Goal: Transaction & Acquisition: Book appointment/travel/reservation

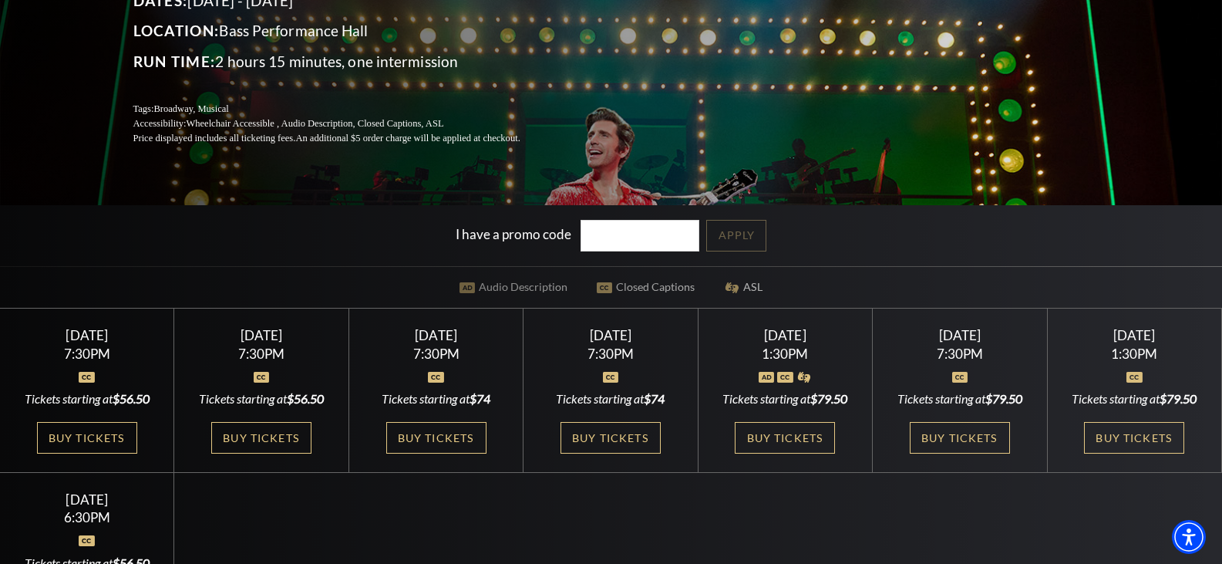
scroll to position [274, 0]
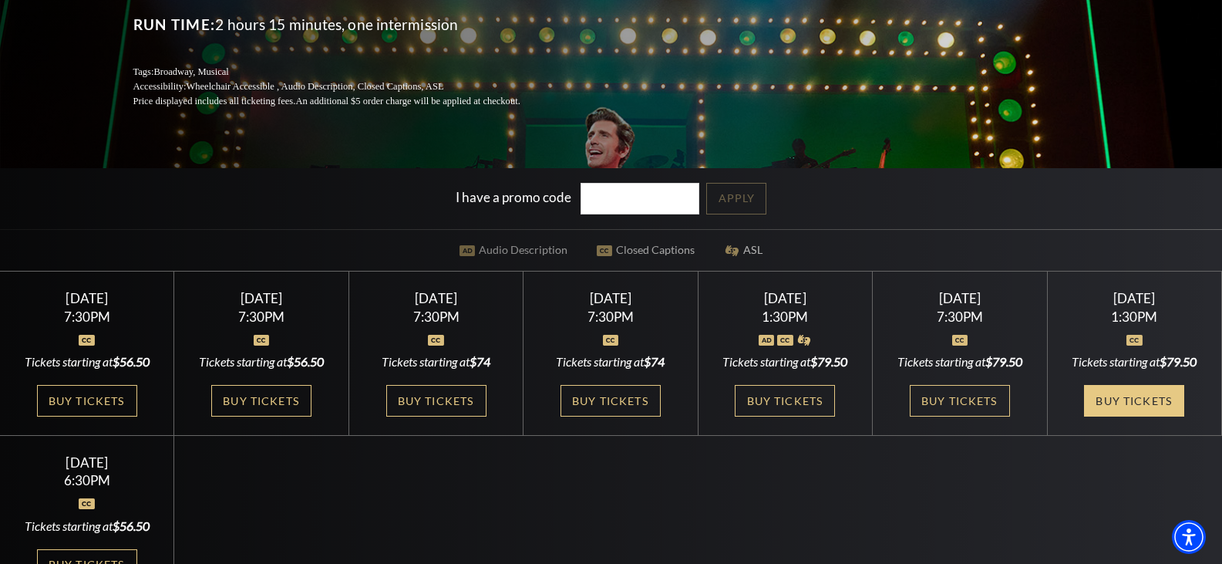
click at [1129, 389] on link "Buy Tickets" at bounding box center [1134, 401] width 100 height 32
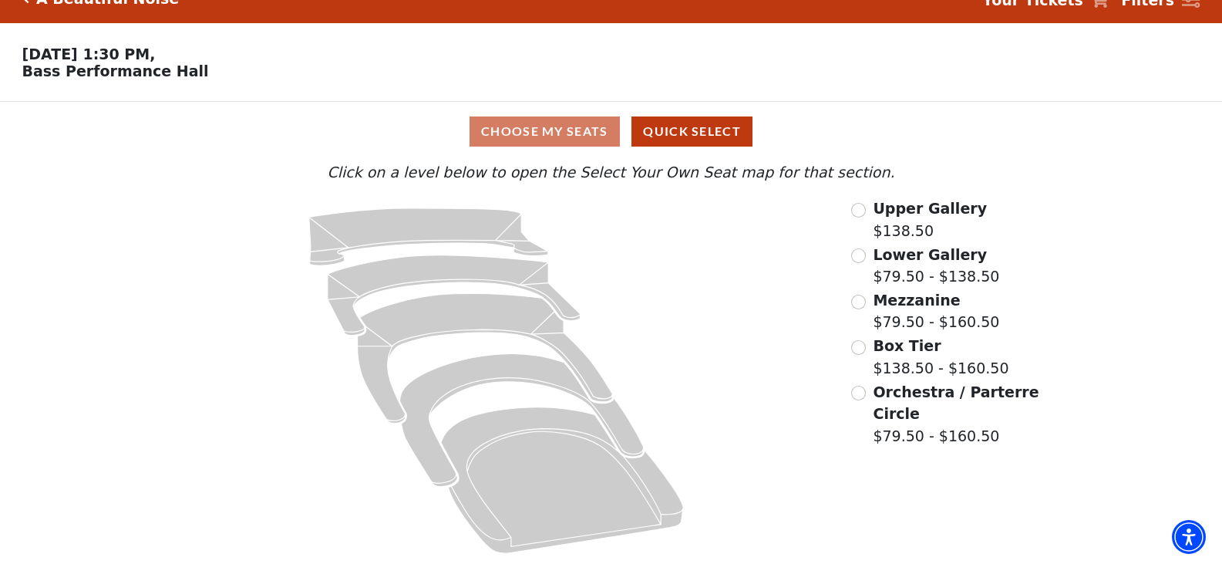
scroll to position [32, 0]
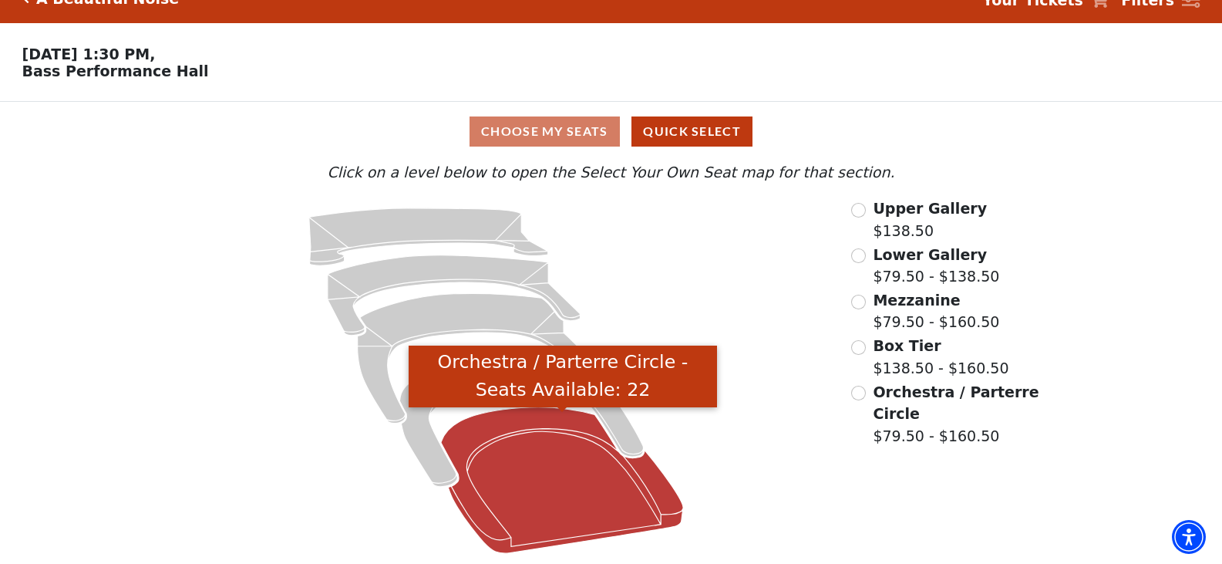
click at [553, 503] on icon "Orchestra / Parterre Circle - Seats Available: 22" at bounding box center [562, 480] width 242 height 146
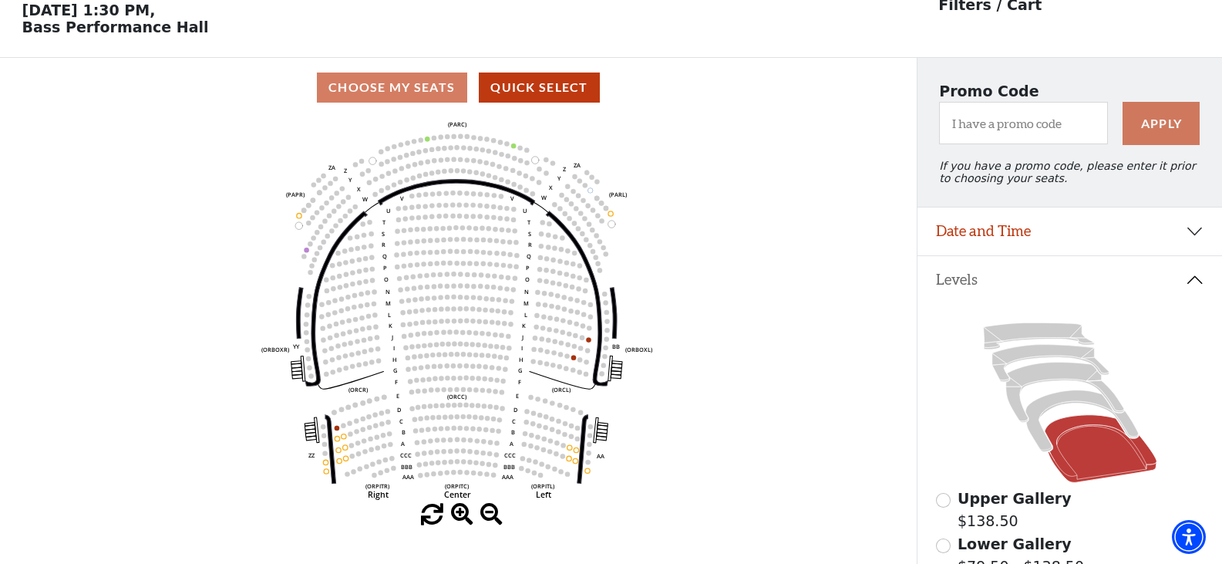
scroll to position [0, 0]
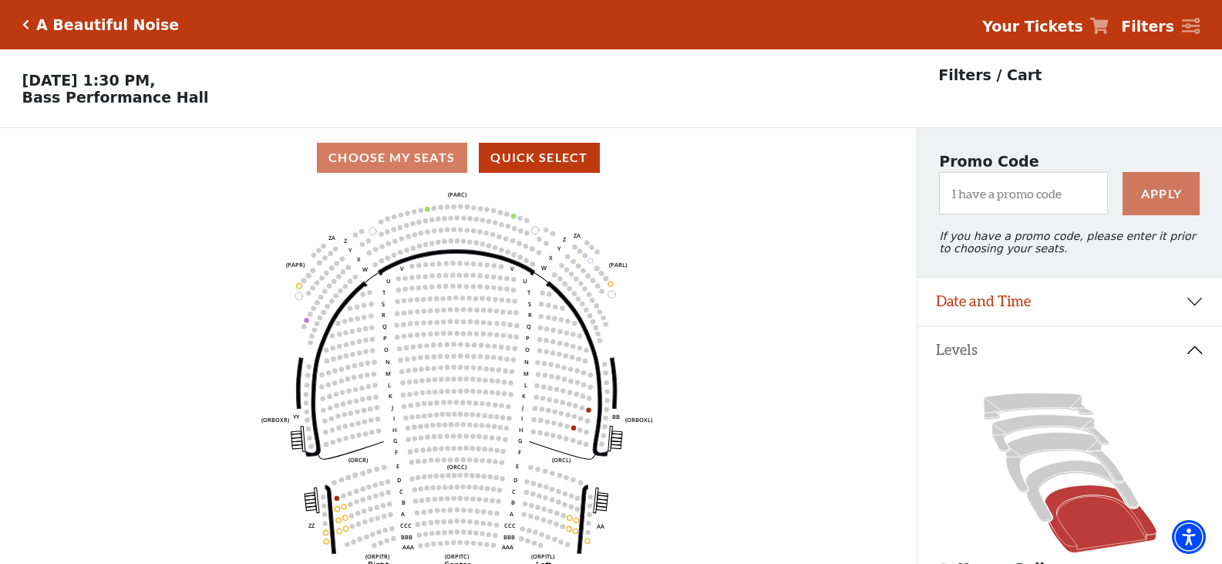
click at [421, 167] on div "Choose My Seats Quick Select" at bounding box center [458, 158] width 917 height 30
click at [1134, 310] on button "Date and Time" at bounding box center [1069, 302] width 305 height 48
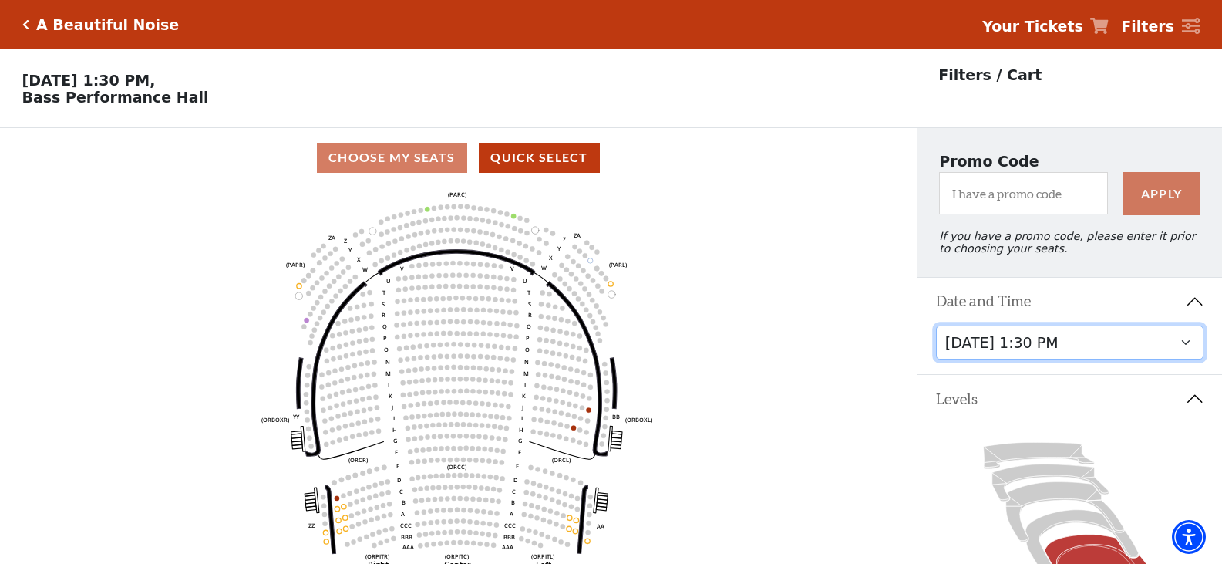
click at [1099, 350] on select "[DATE] 7:30 PM [DATE] 7:30 PM [DATE] 7:30 PM [DATE] 7:30 PM [DATE] 1:30 PM [DAT…" at bounding box center [1070, 342] width 268 height 35
click at [936, 335] on select "[DATE] 7:30 PM [DATE] 7:30 PM [DATE] 7:30 PM [DATE] 7:30 PM [DATE] 1:30 PM [DAT…" at bounding box center [1070, 342] width 268 height 35
click at [1002, 409] on button "Levels" at bounding box center [1069, 399] width 305 height 48
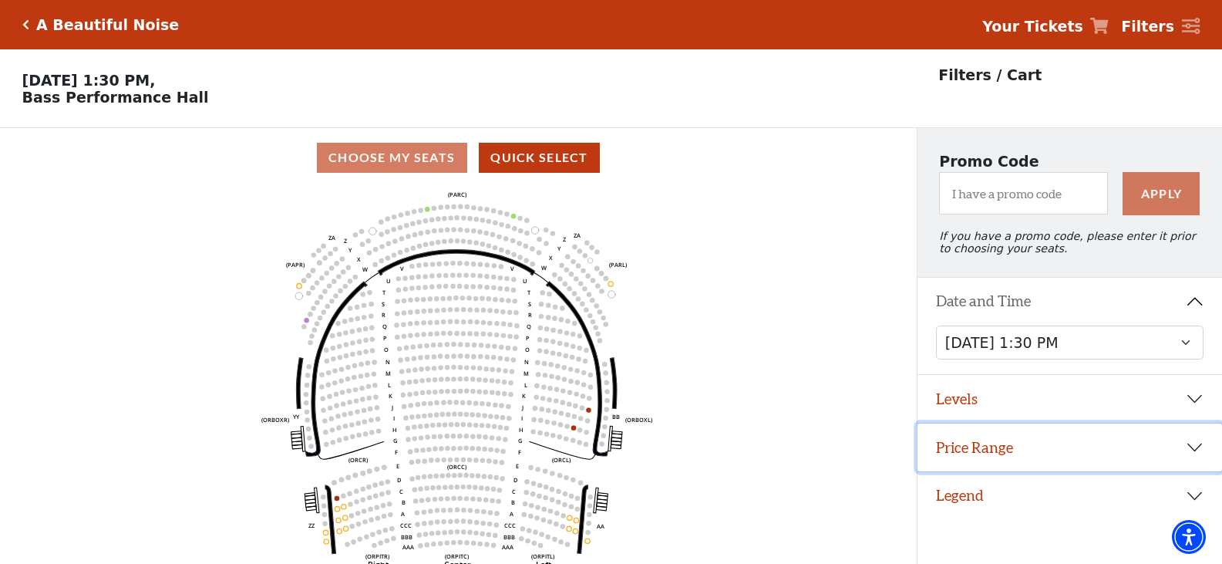
click at [1004, 459] on button "Price Range" at bounding box center [1069, 447] width 305 height 48
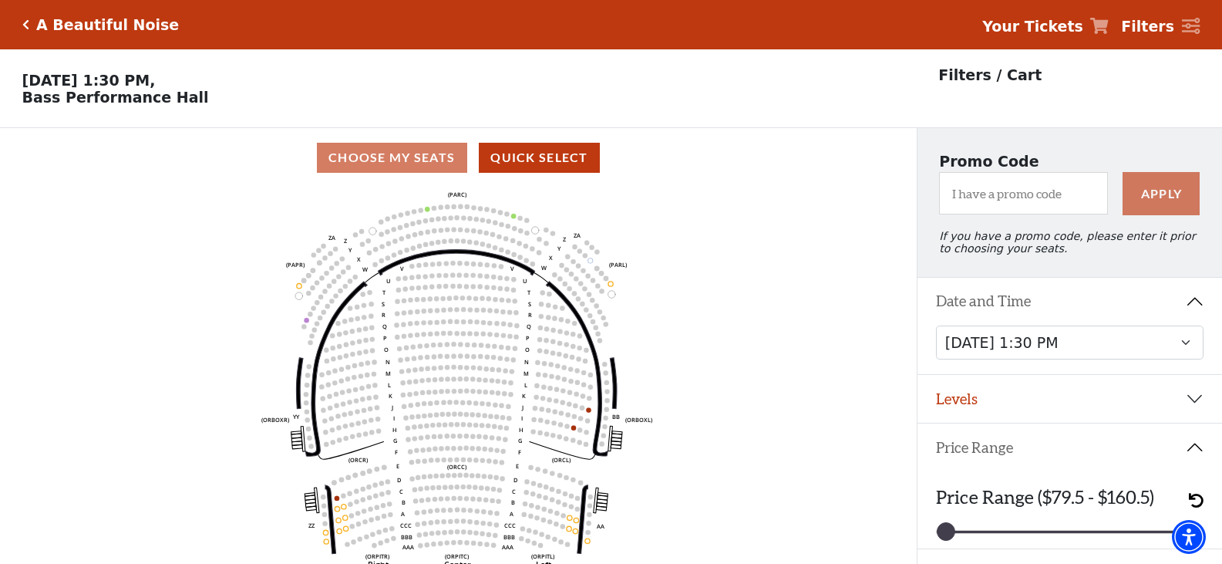
scroll to position [44, 0]
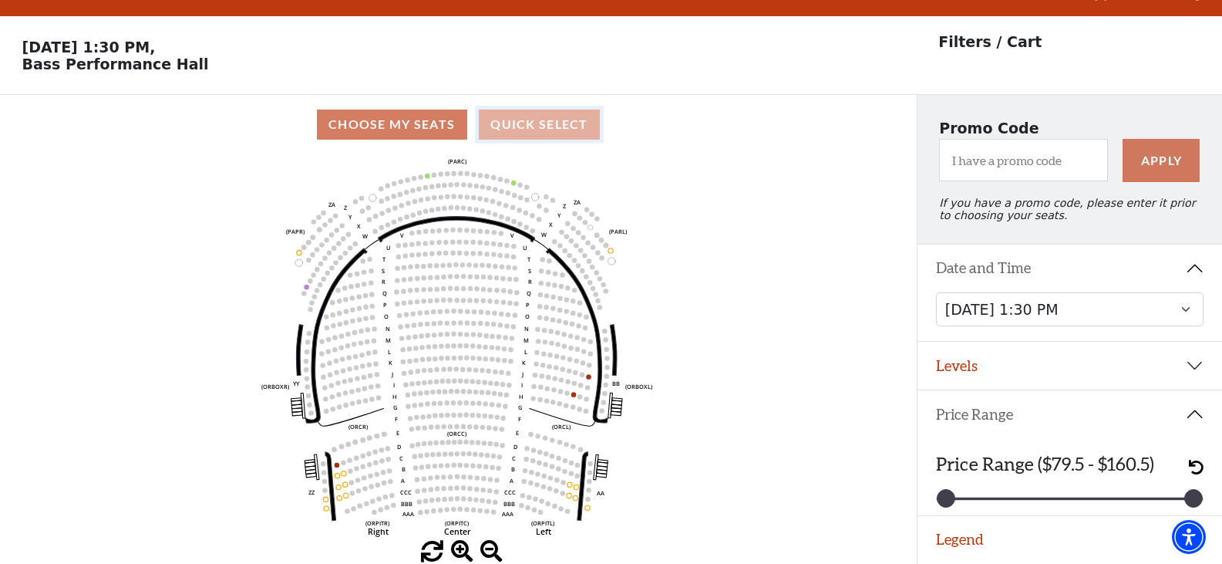
click at [513, 123] on button "Quick Select" at bounding box center [539, 124] width 121 height 30
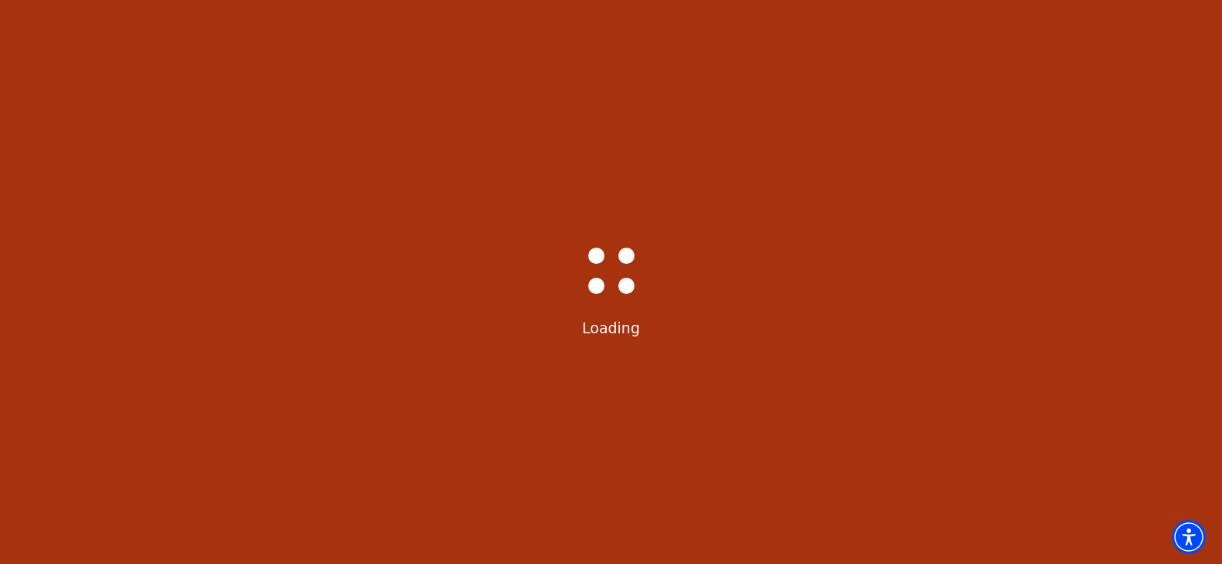
scroll to position [0, 0]
select select "6226"
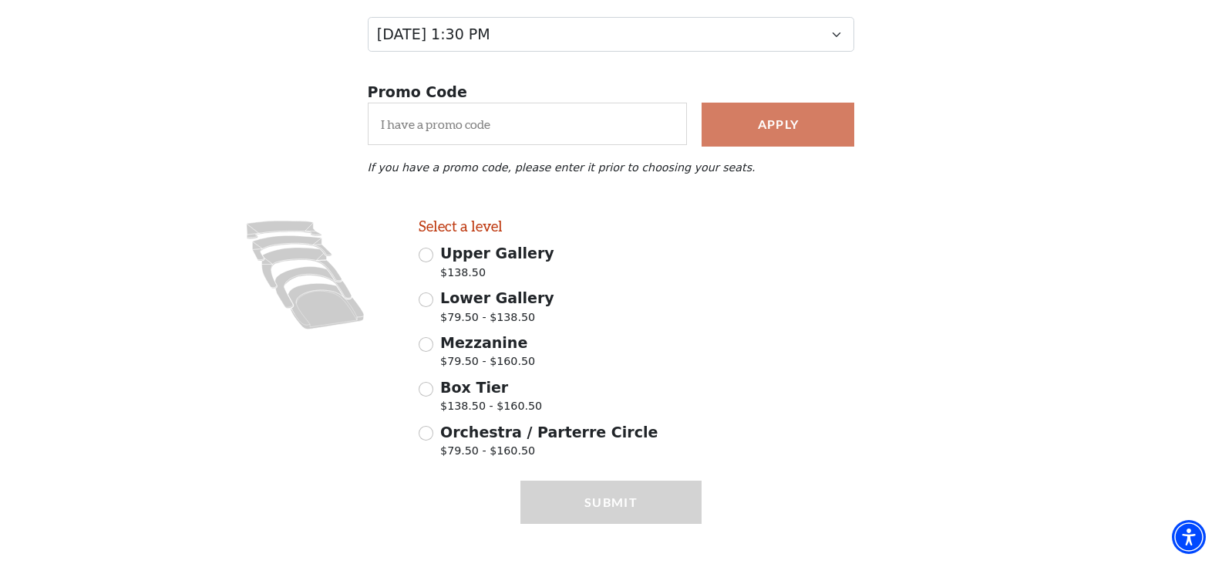
scroll to position [249, 0]
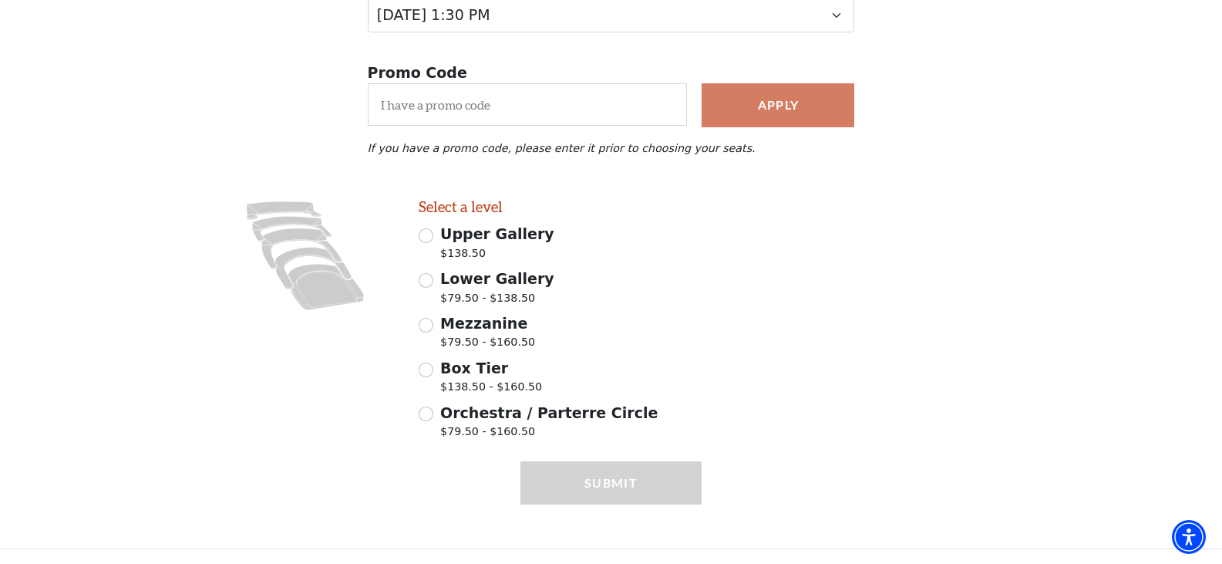
click at [457, 333] on label "Mezzanine $79.50 - $160.50" at bounding box center [487, 333] width 95 height 43
click at [433, 332] on input "Mezzanine $79.50 - $160.50" at bounding box center [426, 325] width 15 height 15
radio input "true"
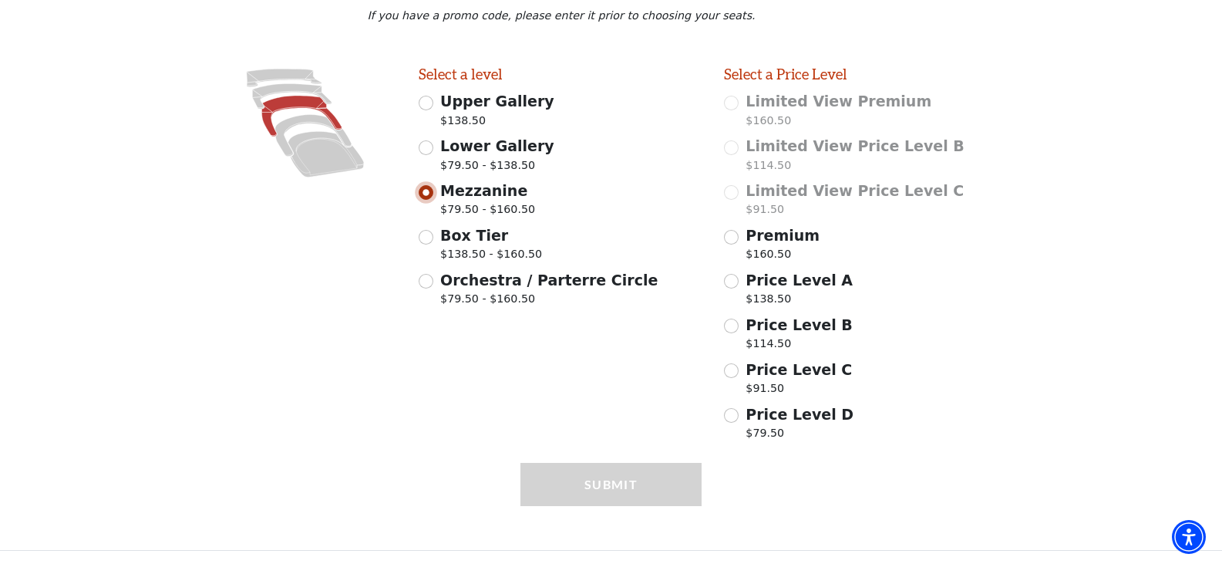
scroll to position [383, 0]
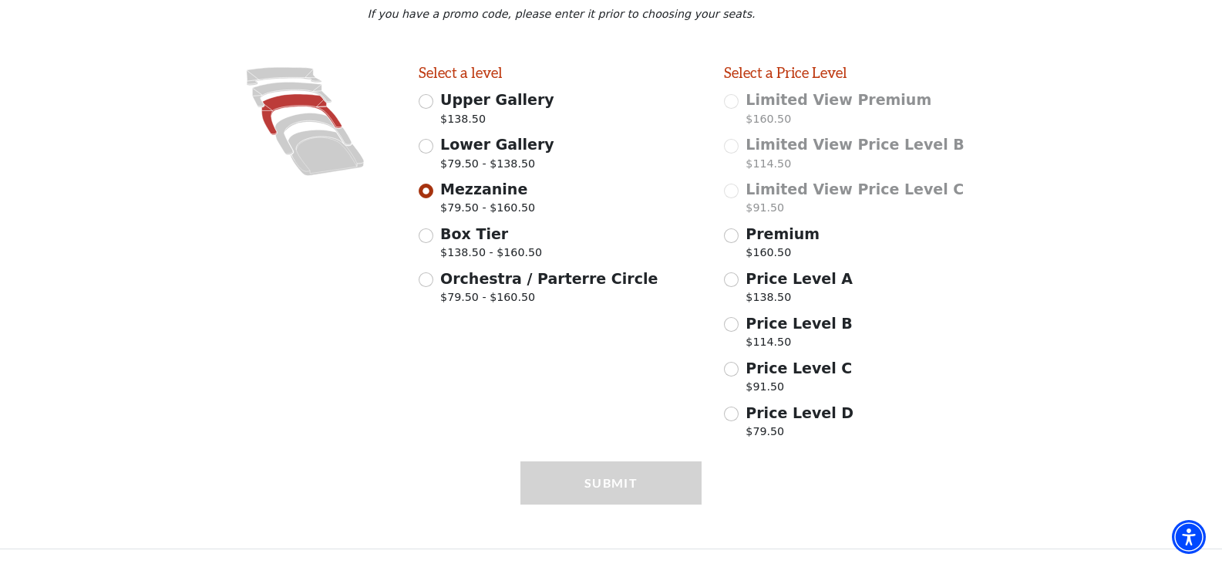
click at [752, 424] on p "$79.50" at bounding box center [799, 433] width 108 height 21
click at [739, 421] on input "Price Level D $79.50" at bounding box center [731, 413] width 15 height 15
radio input "true"
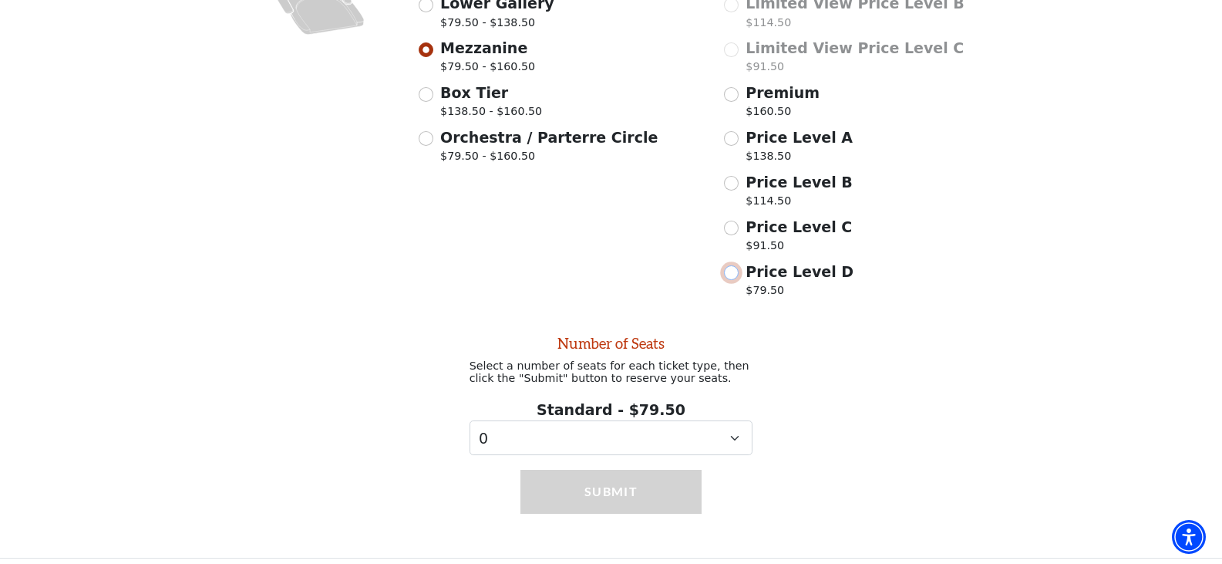
scroll to position [538, 0]
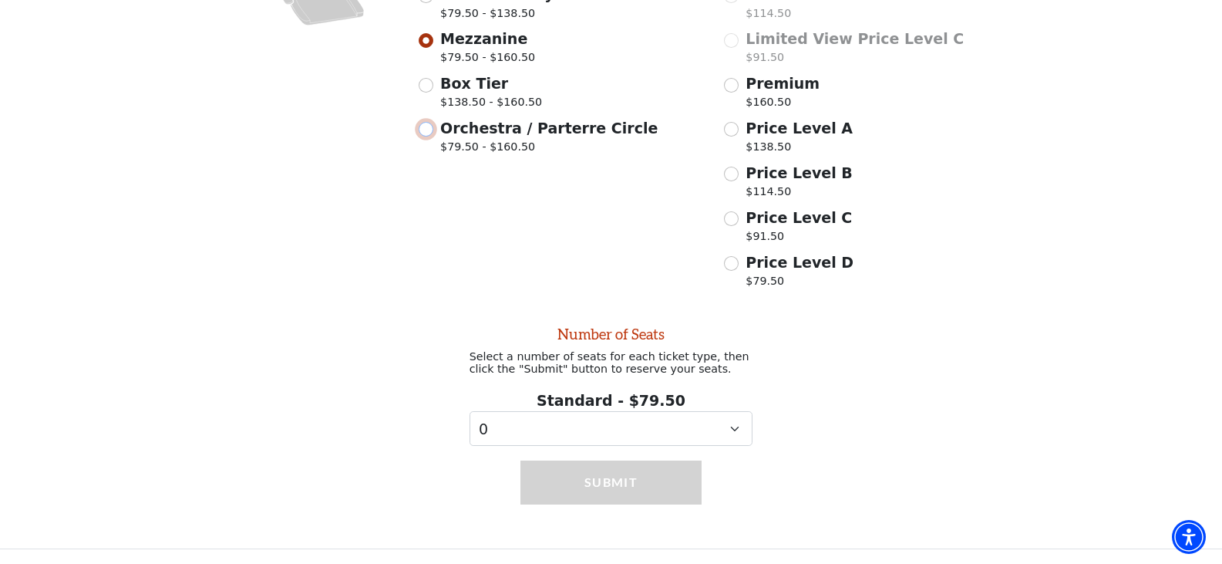
click at [430, 123] on input "Orchestra / Parterre Circle $79.50 - $160.50" at bounding box center [426, 129] width 15 height 15
radio input "true"
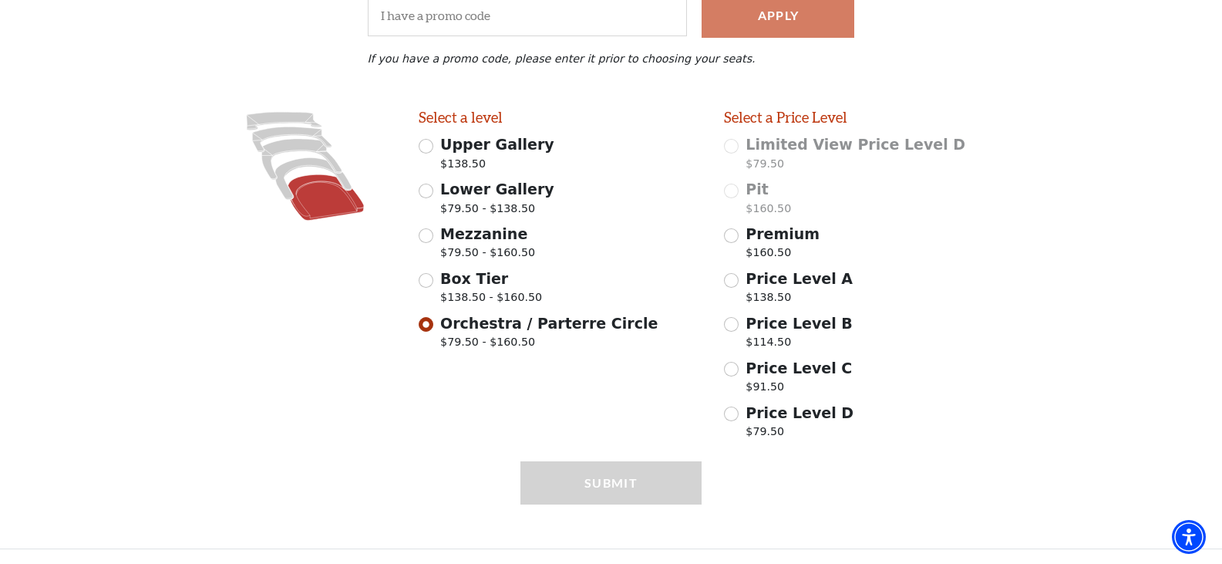
click at [762, 418] on span "Price Level D" at bounding box center [799, 412] width 108 height 17
click at [739, 418] on input "Price Level D $79.50" at bounding box center [731, 413] width 15 height 15
radio input "true"
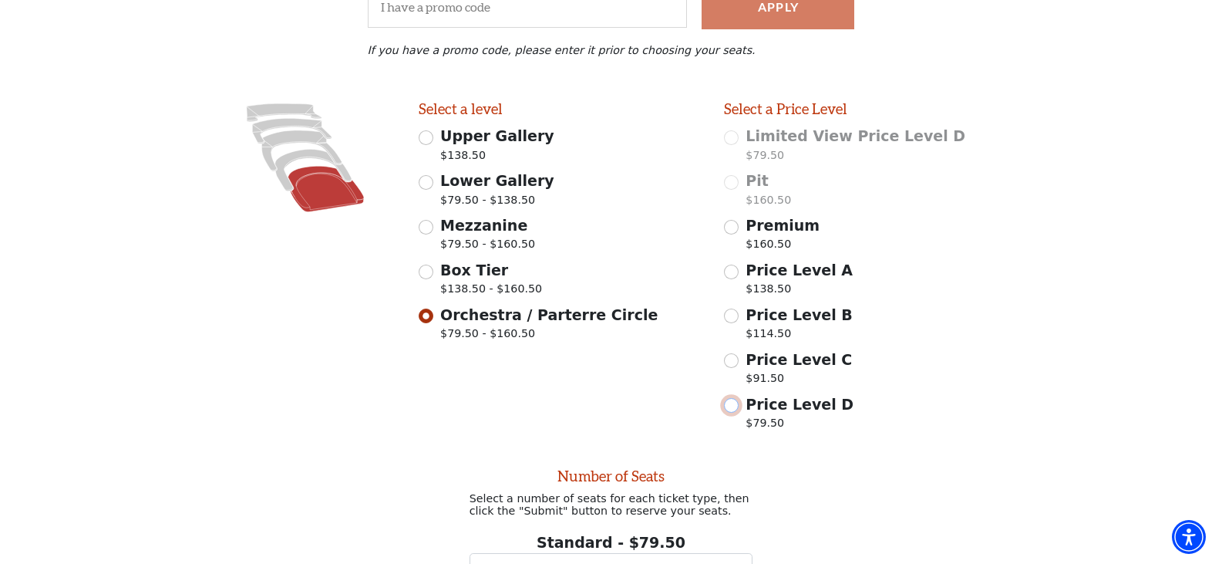
scroll to position [493, 0]
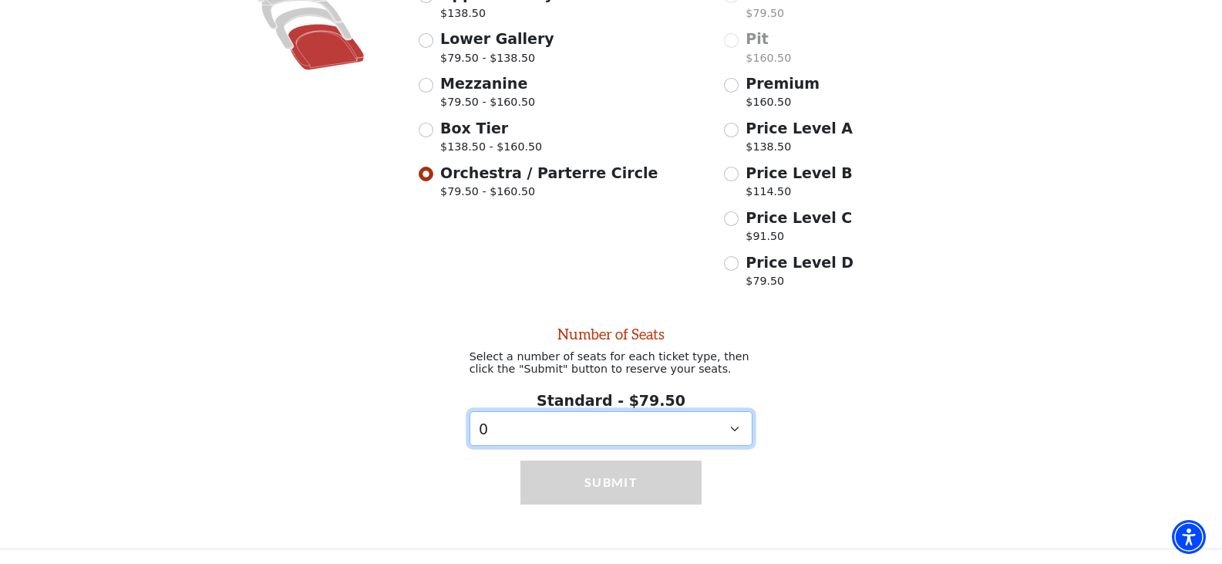
click at [730, 429] on select "0 1" at bounding box center [611, 428] width 284 height 35
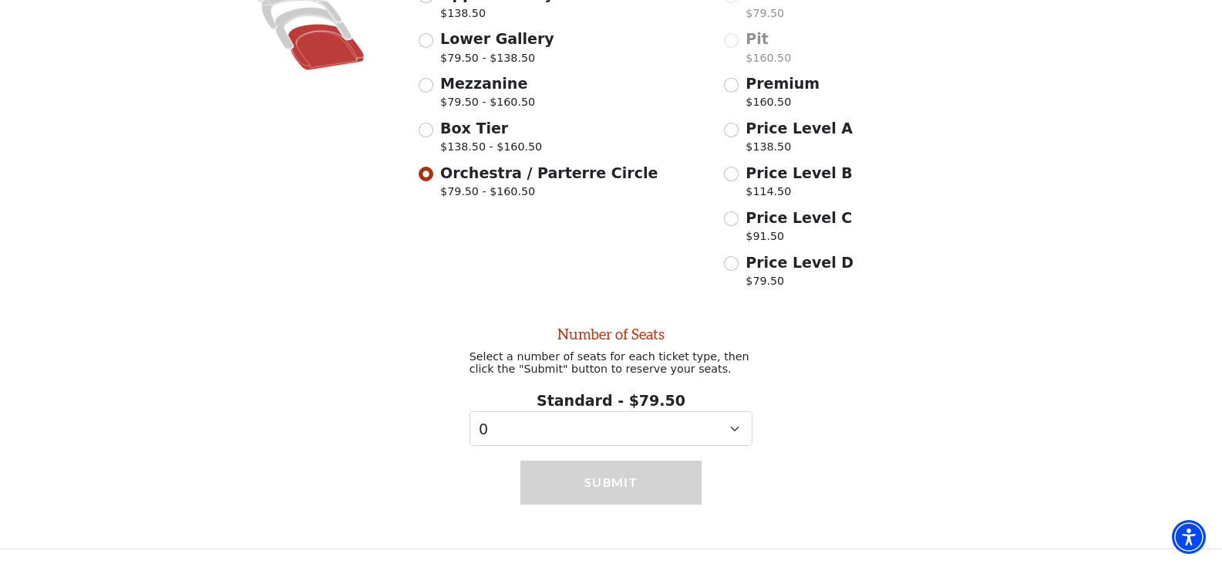
click at [473, 85] on span "Mezzanine" at bounding box center [483, 83] width 87 height 17
click at [433, 85] on input "Mezzanine $79.50 - $160.50" at bounding box center [426, 85] width 15 height 15
radio input "true"
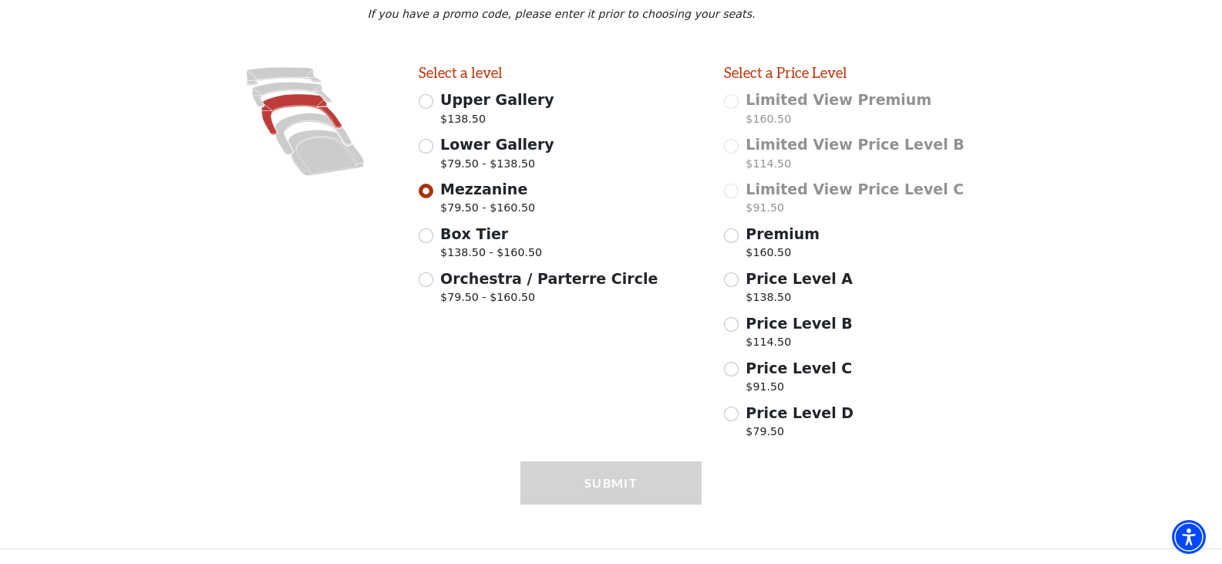
click at [769, 418] on span "Price Level D" at bounding box center [799, 412] width 108 height 17
click at [739, 418] on input "Price Level D $79.50" at bounding box center [731, 413] width 15 height 15
radio input "true"
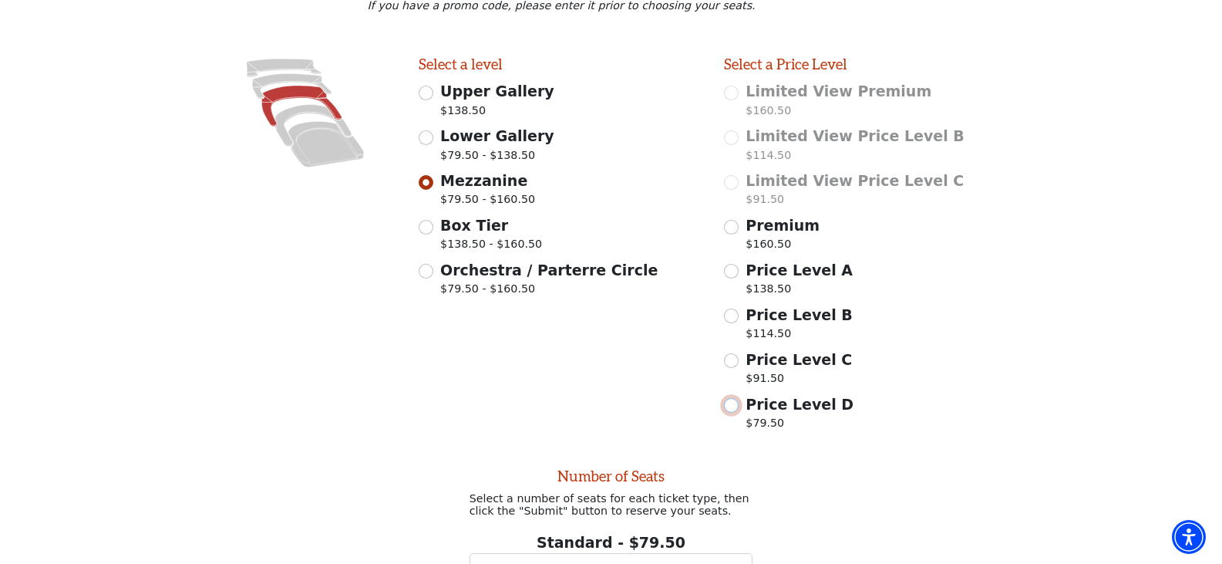
scroll to position [538, 0]
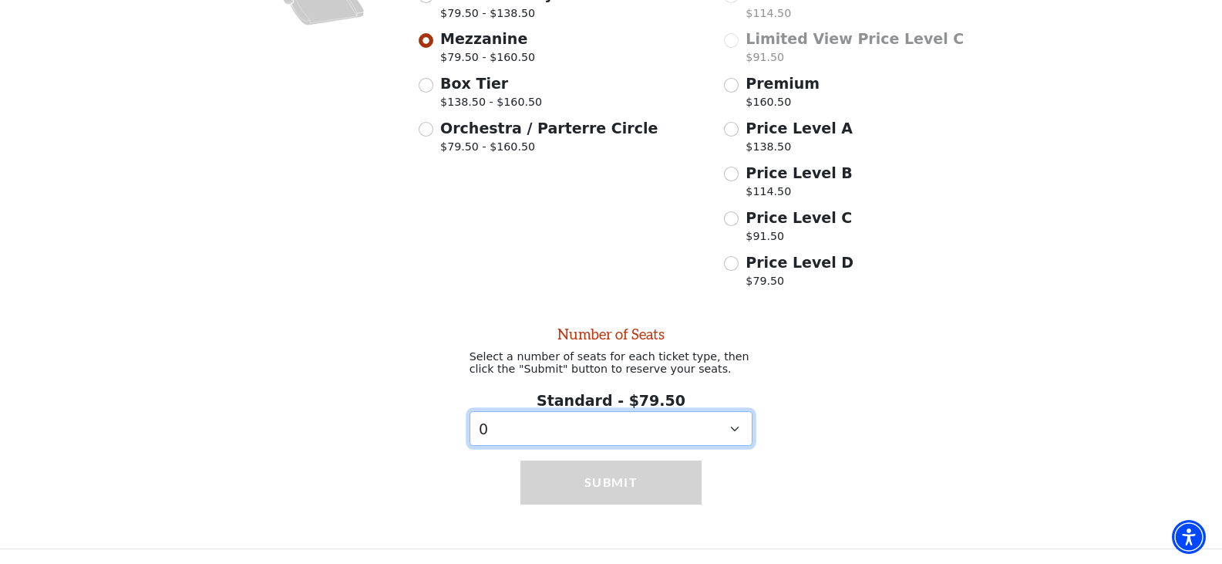
click at [734, 426] on select "0 1" at bounding box center [611, 428] width 284 height 35
